Goal: Use online tool/utility: Utilize a website feature to perform a specific function

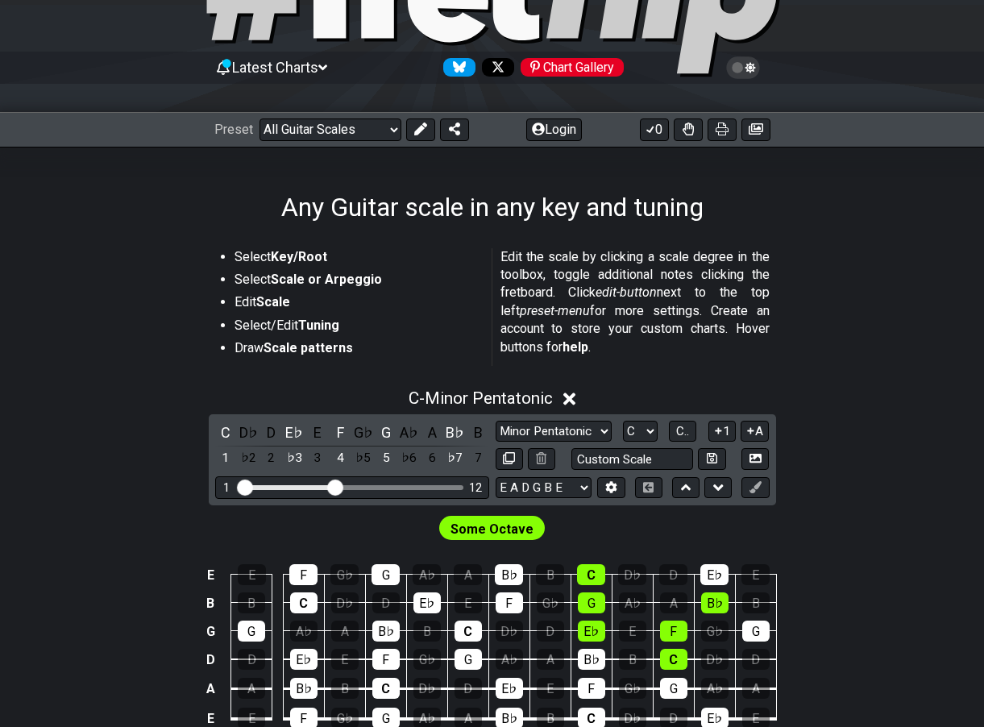
scroll to position [99, 0]
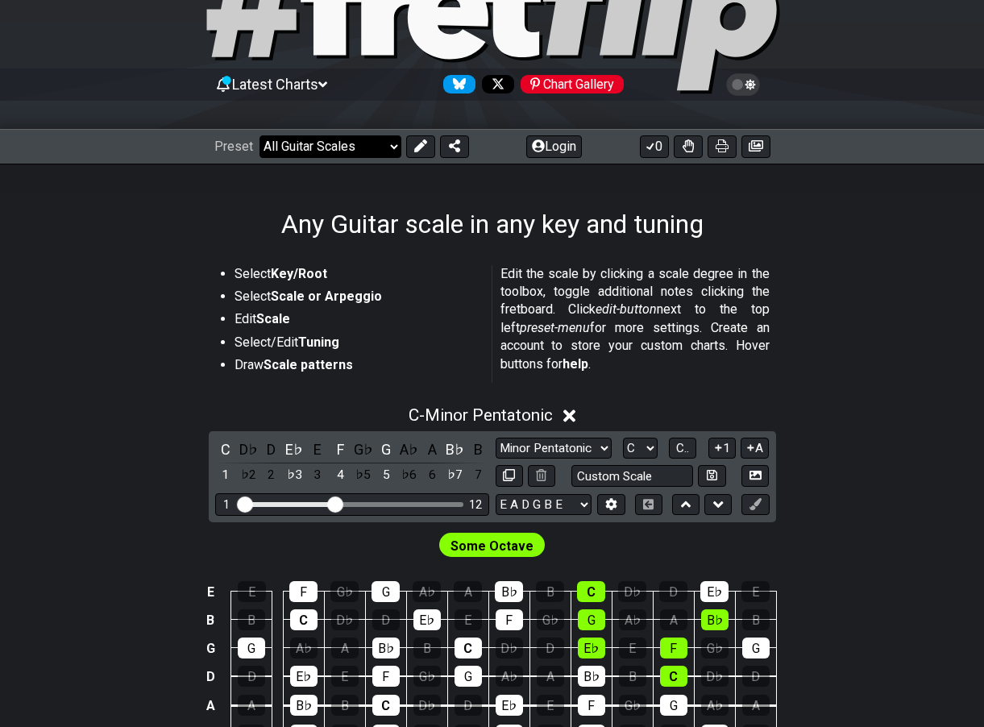
click at [388, 140] on select "Welcome to #fretflip! Initial Preset Custom Preset Minor Pentatonic Major Penta…" at bounding box center [331, 146] width 142 height 23
click at [727, 221] on div "Any Guitar scale in any key and tuning" at bounding box center [492, 202] width 984 height 76
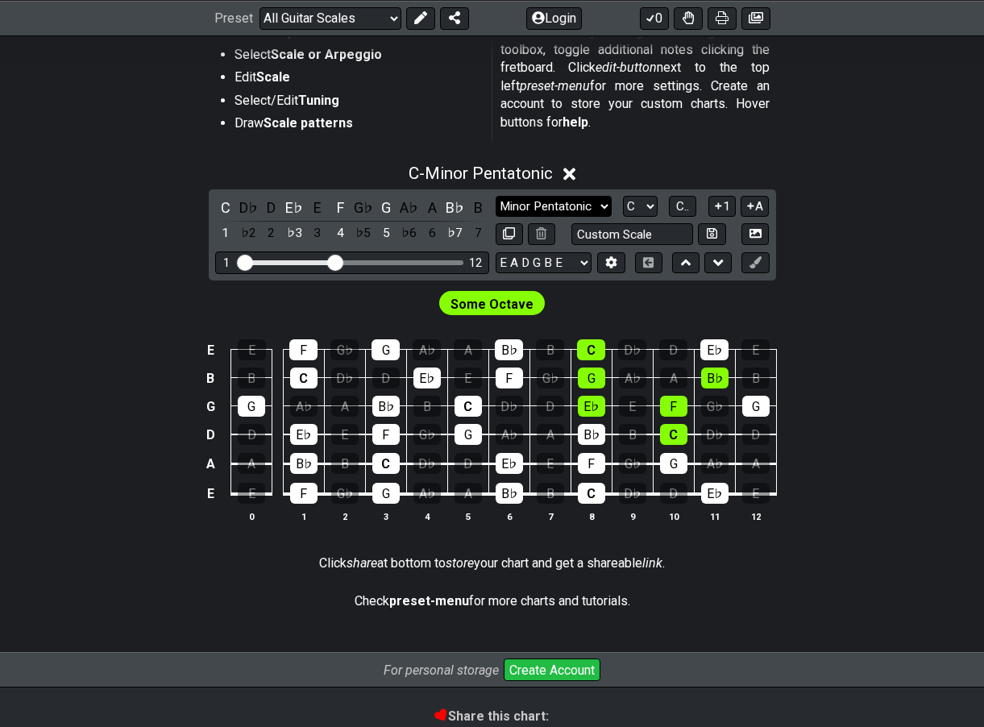
scroll to position [260, 0]
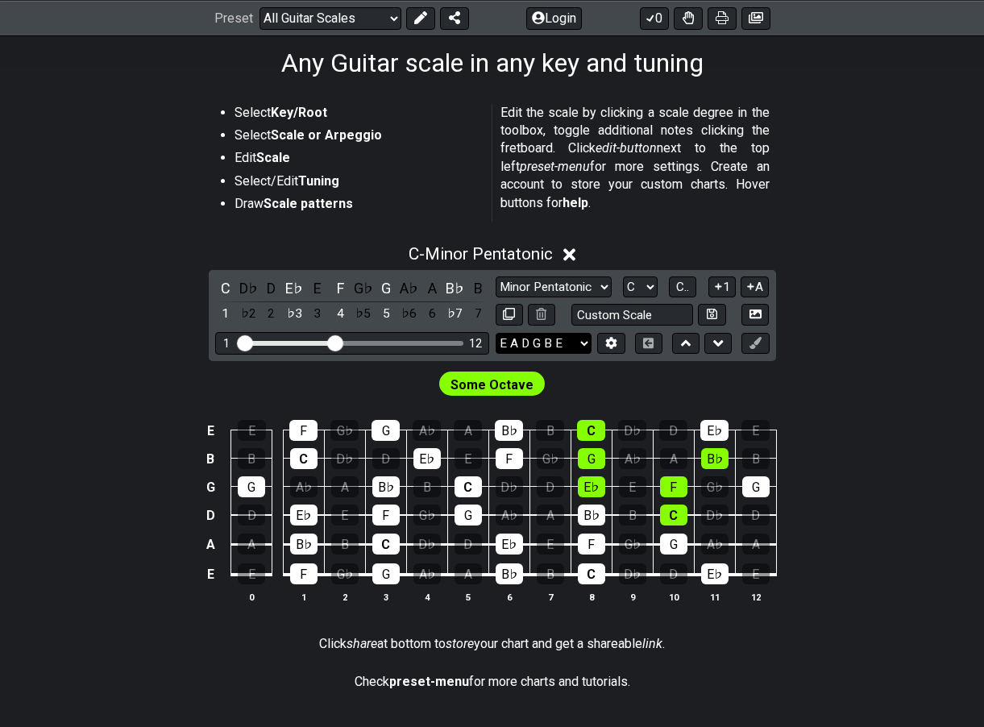
click at [587, 343] on select "E A D G B E E A D G B E E A D G B E B E A D F♯ B A D G C E A D A D G B E E♭ A♭ …" at bounding box center [544, 344] width 96 height 22
select select "B E A D G"
click at [496, 333] on select "E A D G B E E A D G B E E A D G B E B E A D F♯ B A D G C E A D A D G B E E♭ A♭ …" at bounding box center [544, 344] width 96 height 22
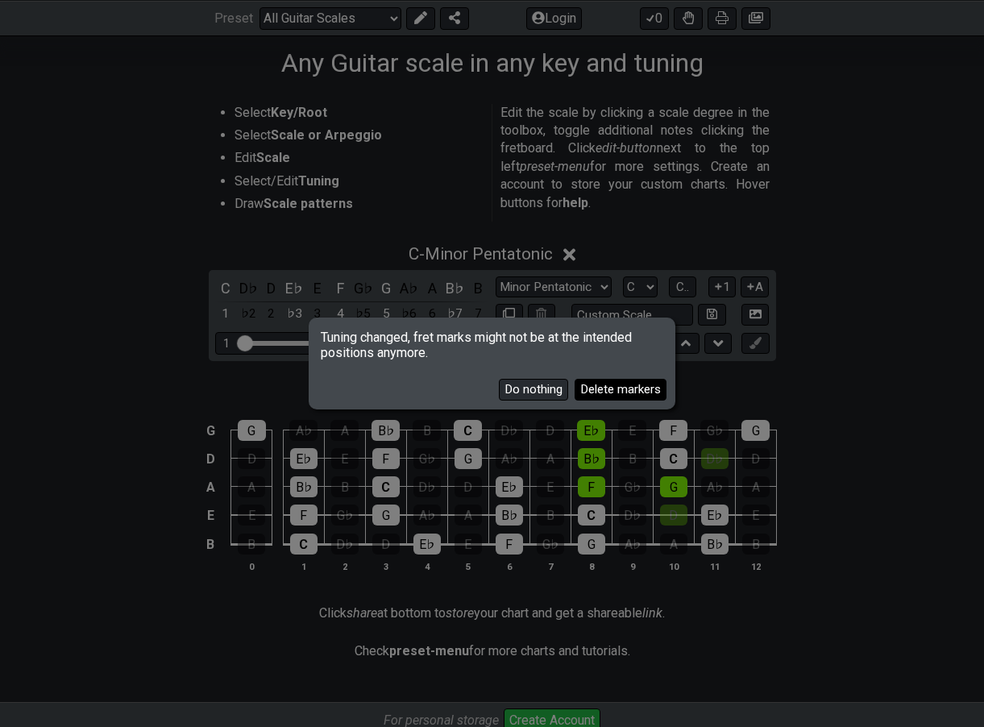
click at [635, 385] on button "Delete markers" at bounding box center [621, 390] width 92 height 22
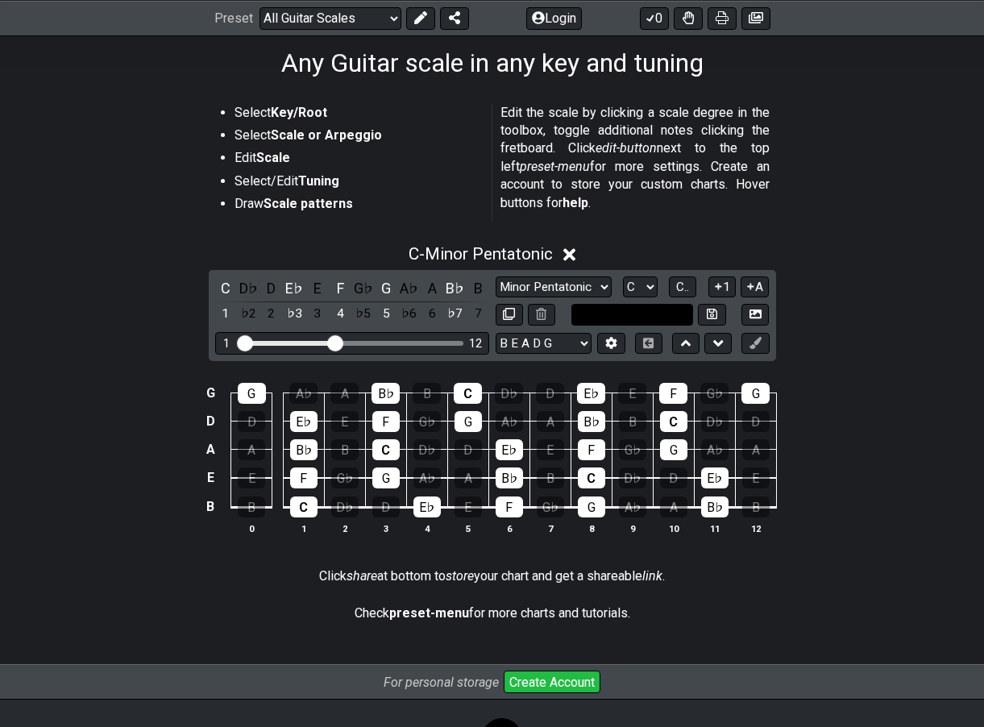
click at [666, 314] on input "text" at bounding box center [632, 315] width 123 height 22
type input "Custom Scale"
click at [676, 256] on div "C - Minor Pentatonic" at bounding box center [492, 250] width 984 height 30
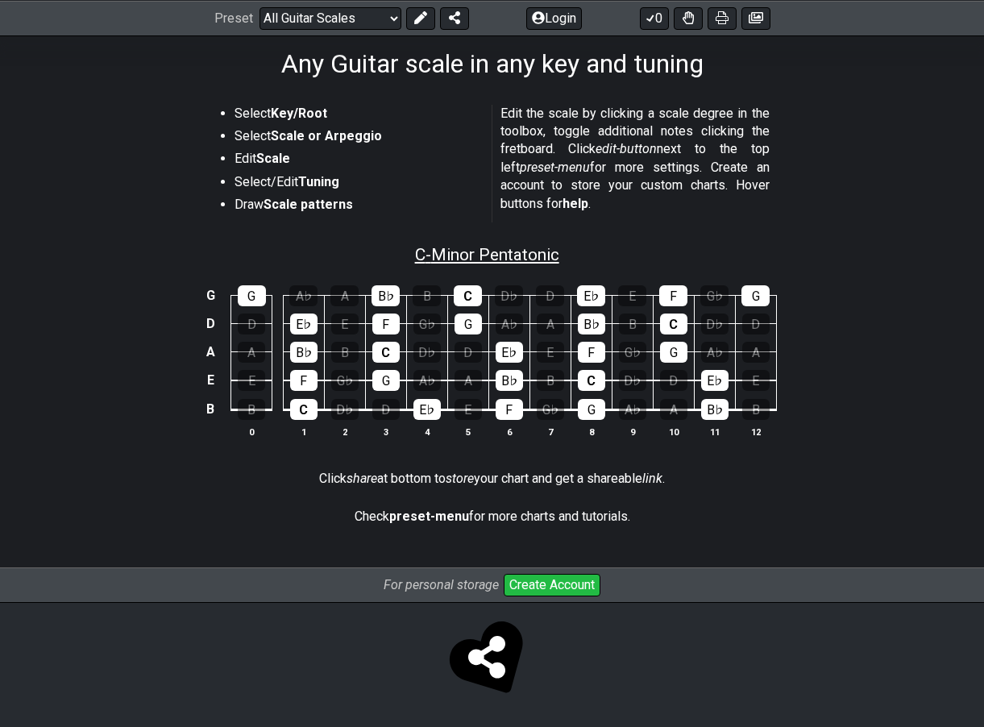
click at [474, 249] on span "C - Minor Pentatonic" at bounding box center [487, 254] width 144 height 19
select select "C"
select select "B E A D G"
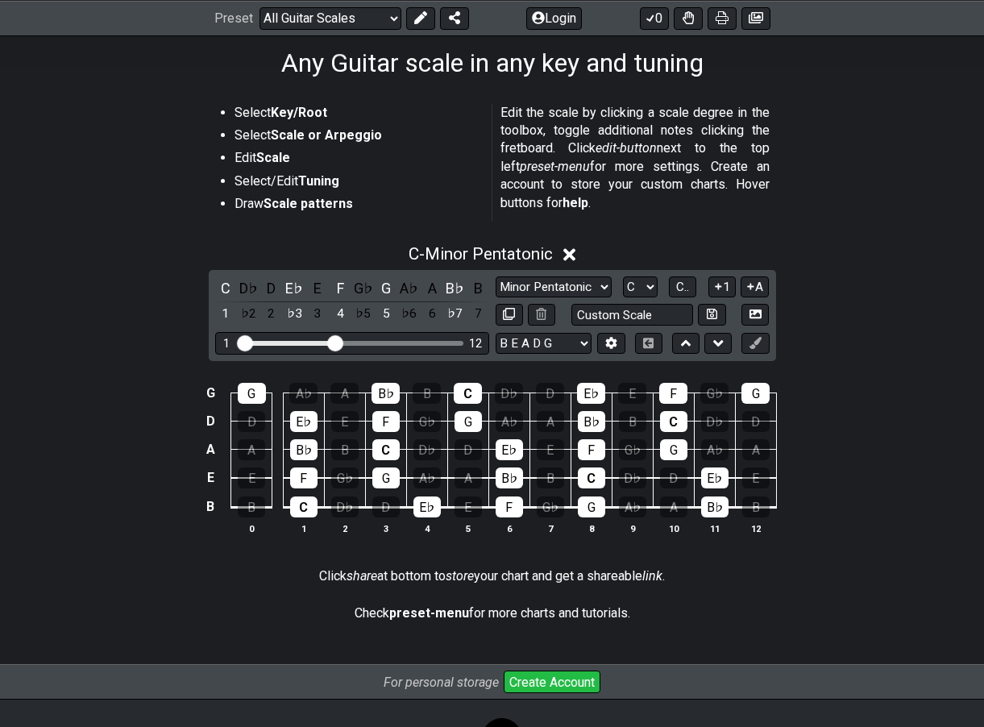
drag, startPoint x: 334, startPoint y: 339, endPoint x: 335, endPoint y: 351, distance: 12.1
click at [335, 342] on input "Visible fret range" at bounding box center [352, 342] width 229 height 0
click at [851, 306] on div "C - Minor Pentatonic C D♭ D E♭ E F G♭ G A♭ A B♭ B 1 ♭2 2 ♭3 3 4 ♭5 5 ♭6 6 ♭7 7 …" at bounding box center [492, 396] width 984 height 323
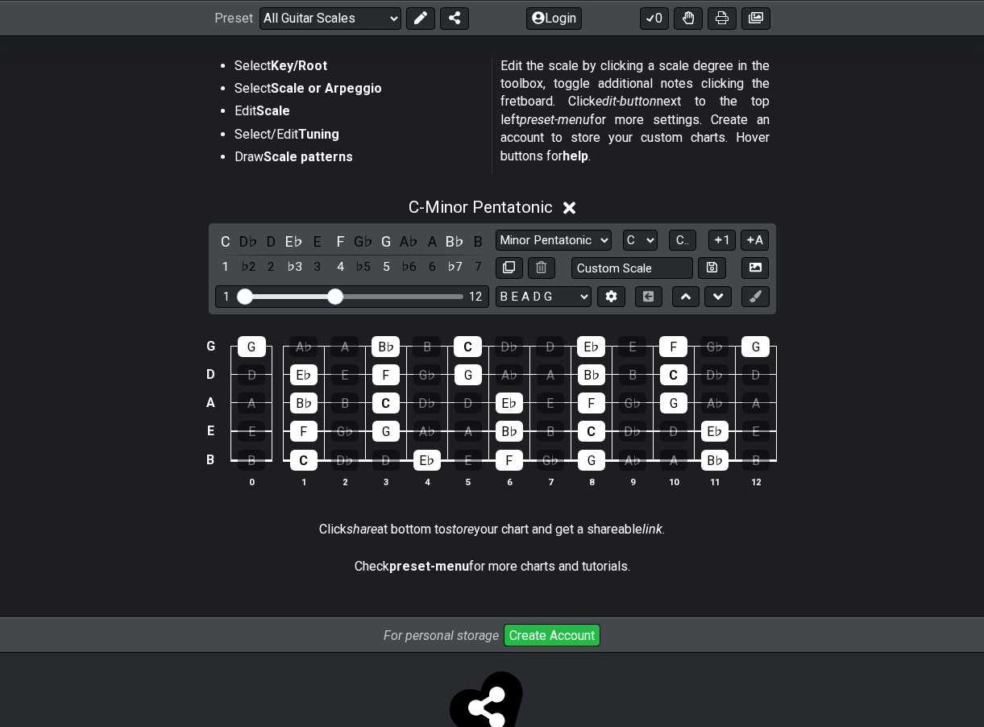
scroll to position [358, 0]
